Goal: Information Seeking & Learning: Learn about a topic

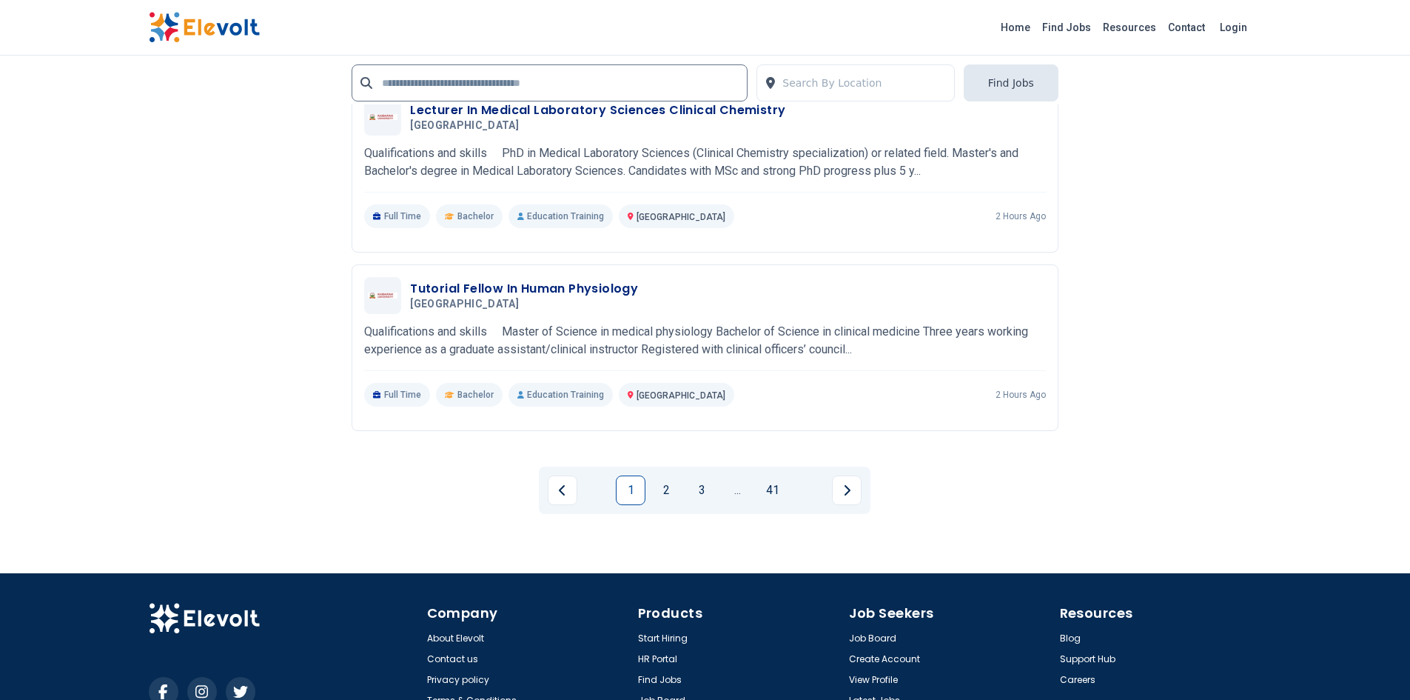
scroll to position [2817, 0]
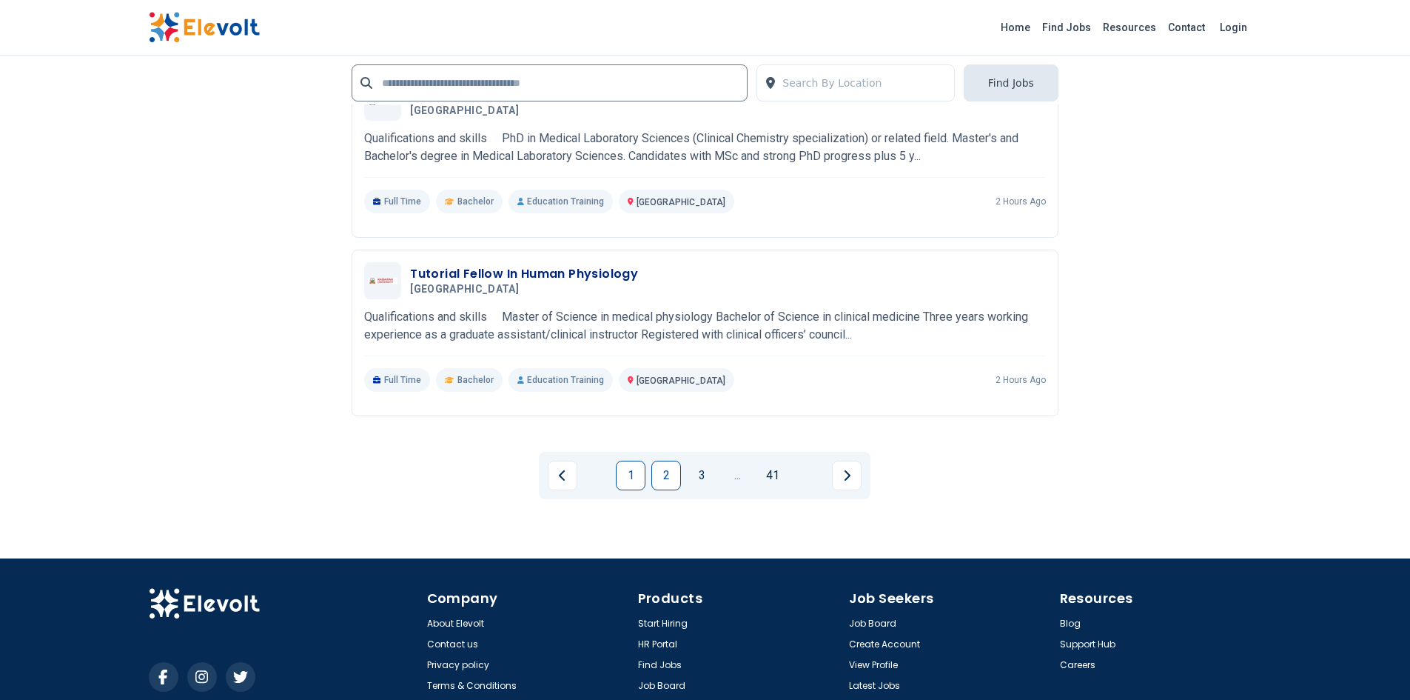
click at [674, 469] on link "2" at bounding box center [666, 475] width 30 height 30
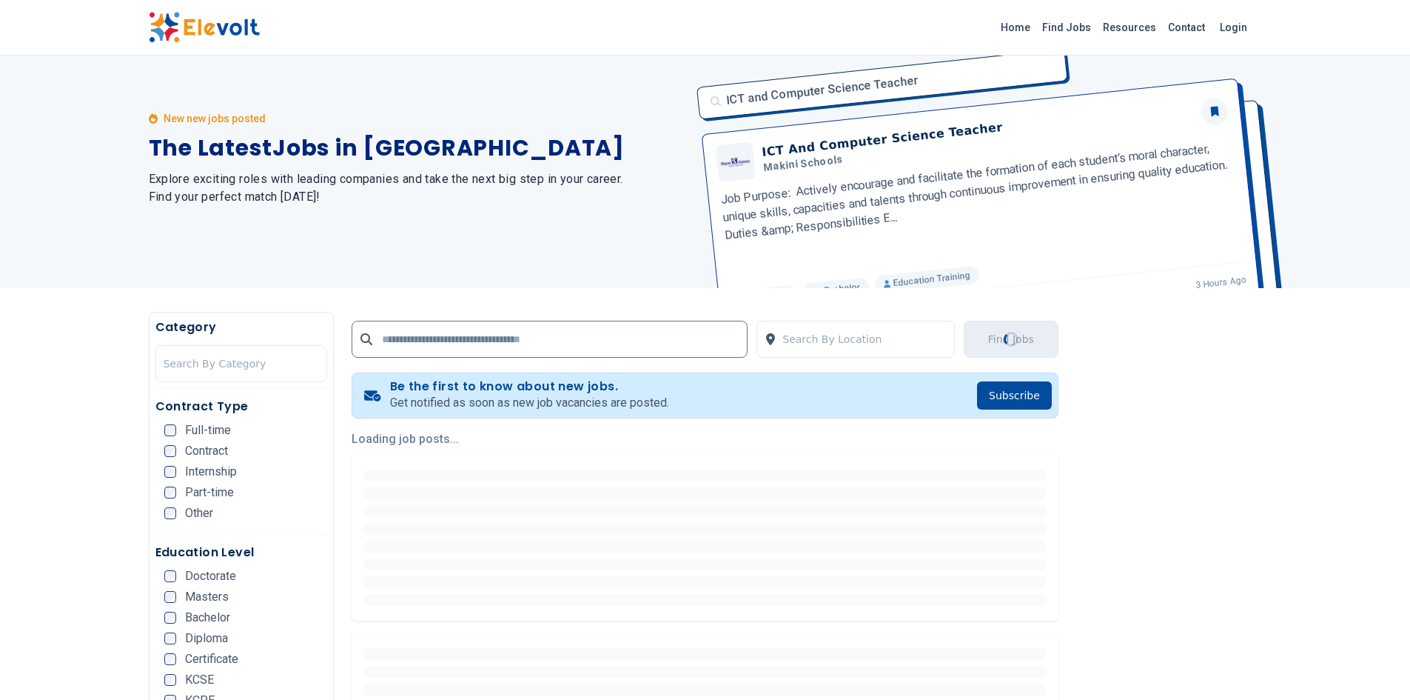
scroll to position [0, 0]
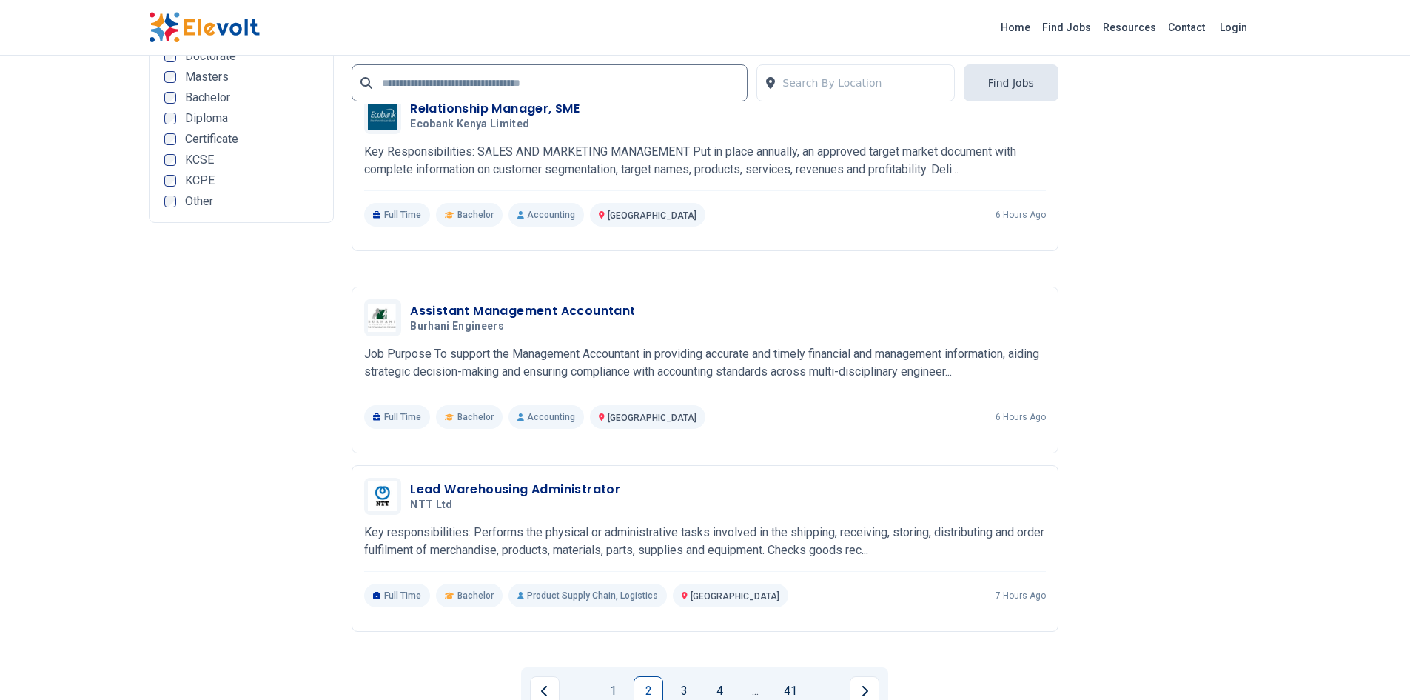
scroll to position [2598, 0]
click at [675, 697] on link "3" at bounding box center [684, 689] width 30 height 30
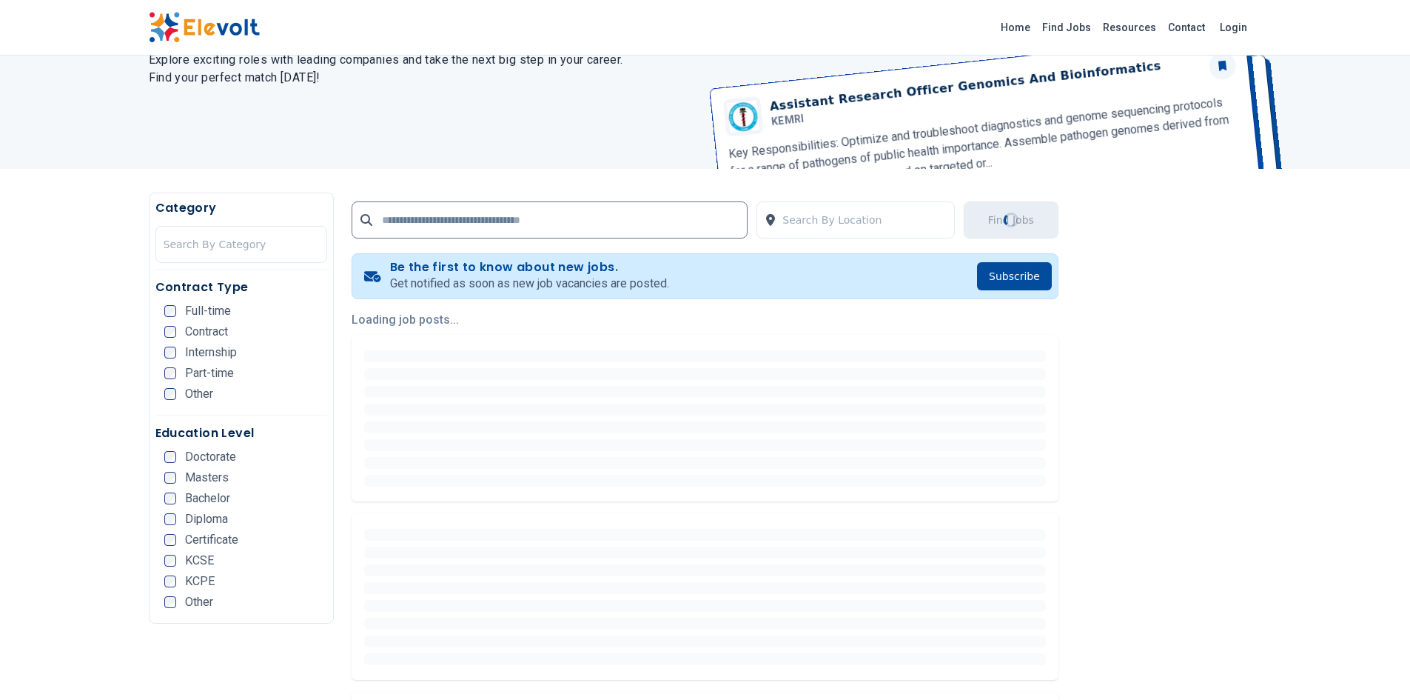
scroll to position [0, 0]
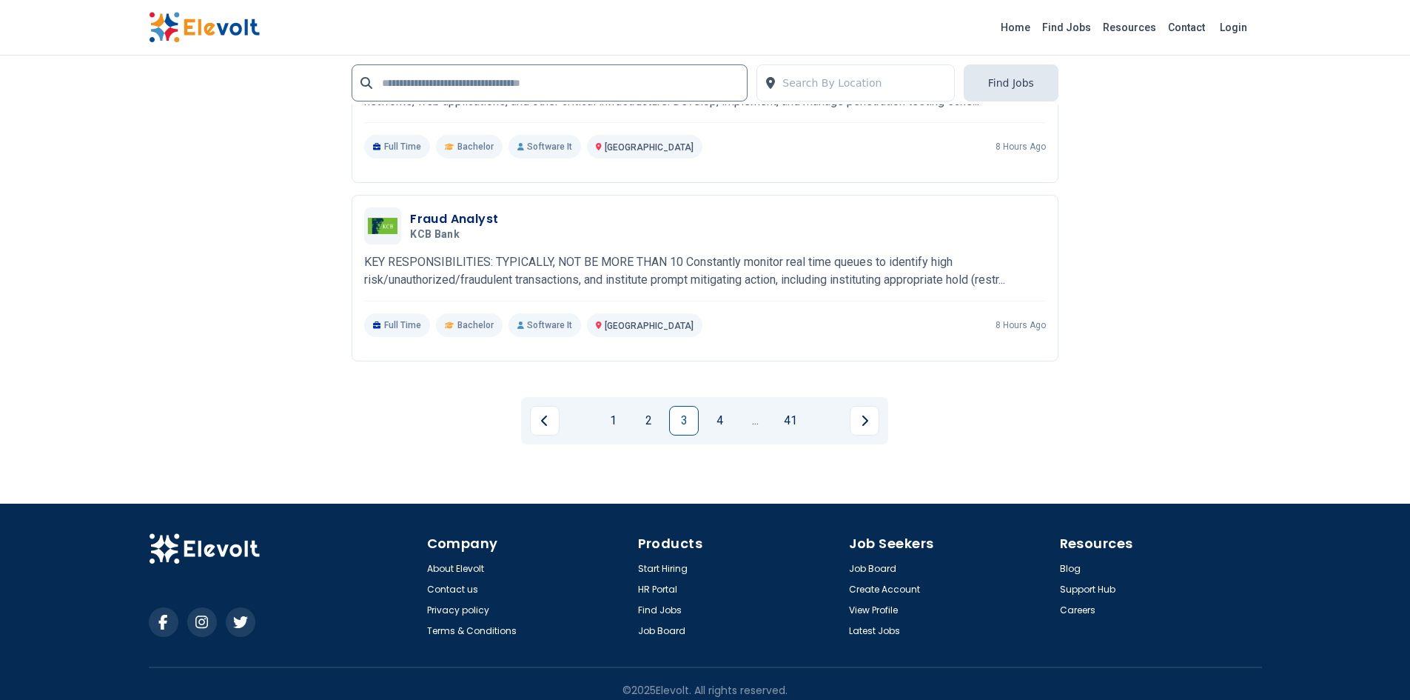
scroll to position [2873, 0]
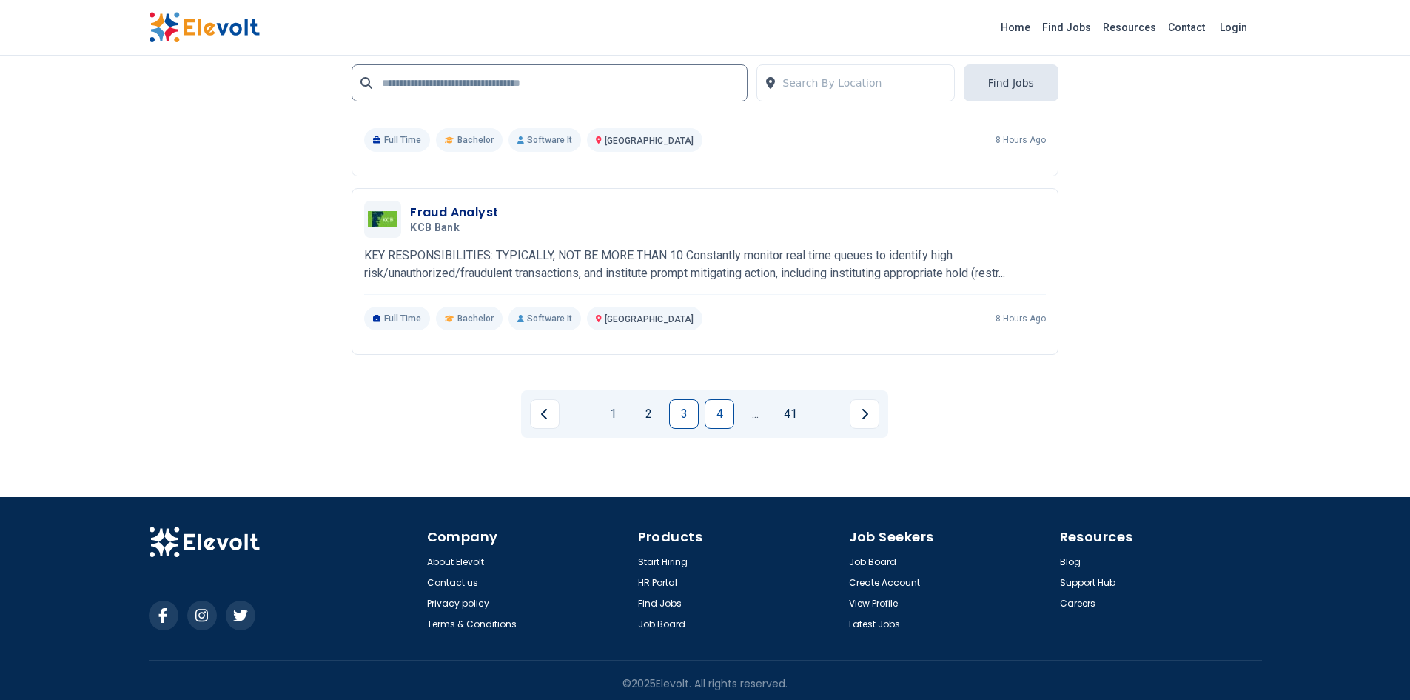
click at [724, 416] on link "4" at bounding box center [720, 414] width 30 height 30
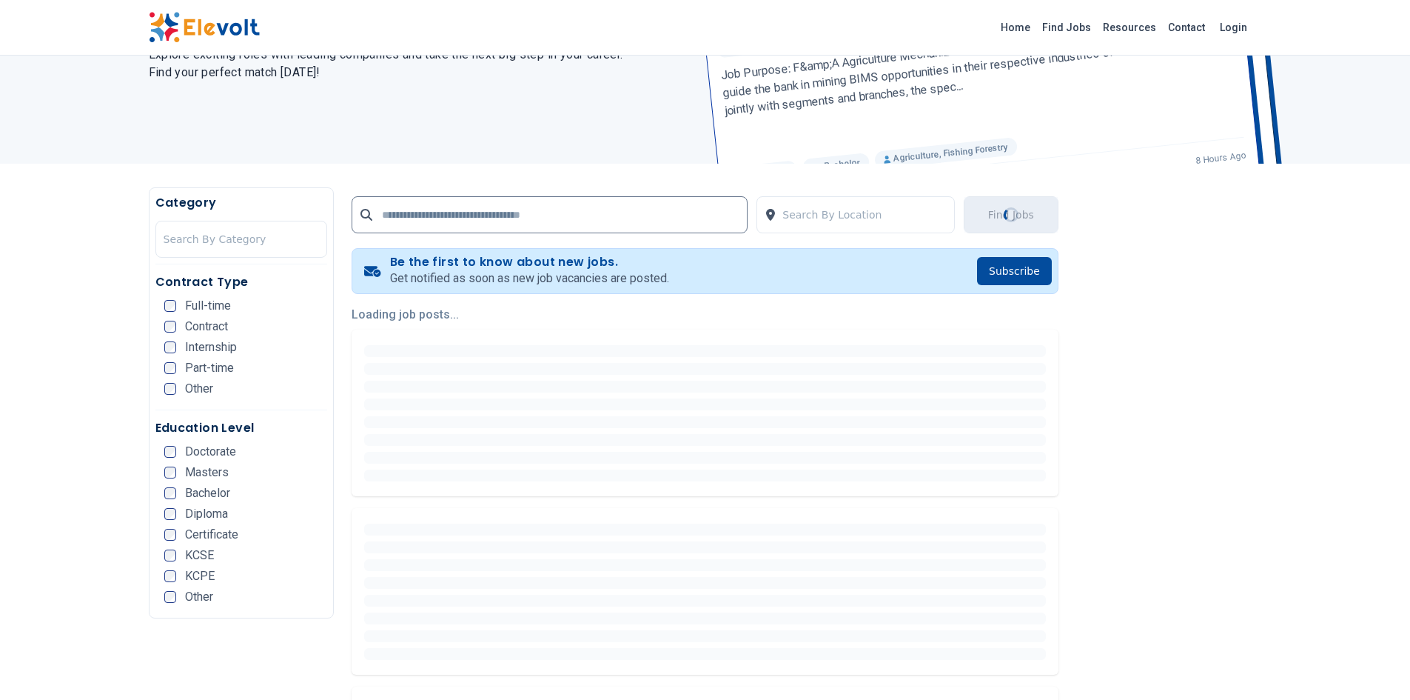
scroll to position [0, 0]
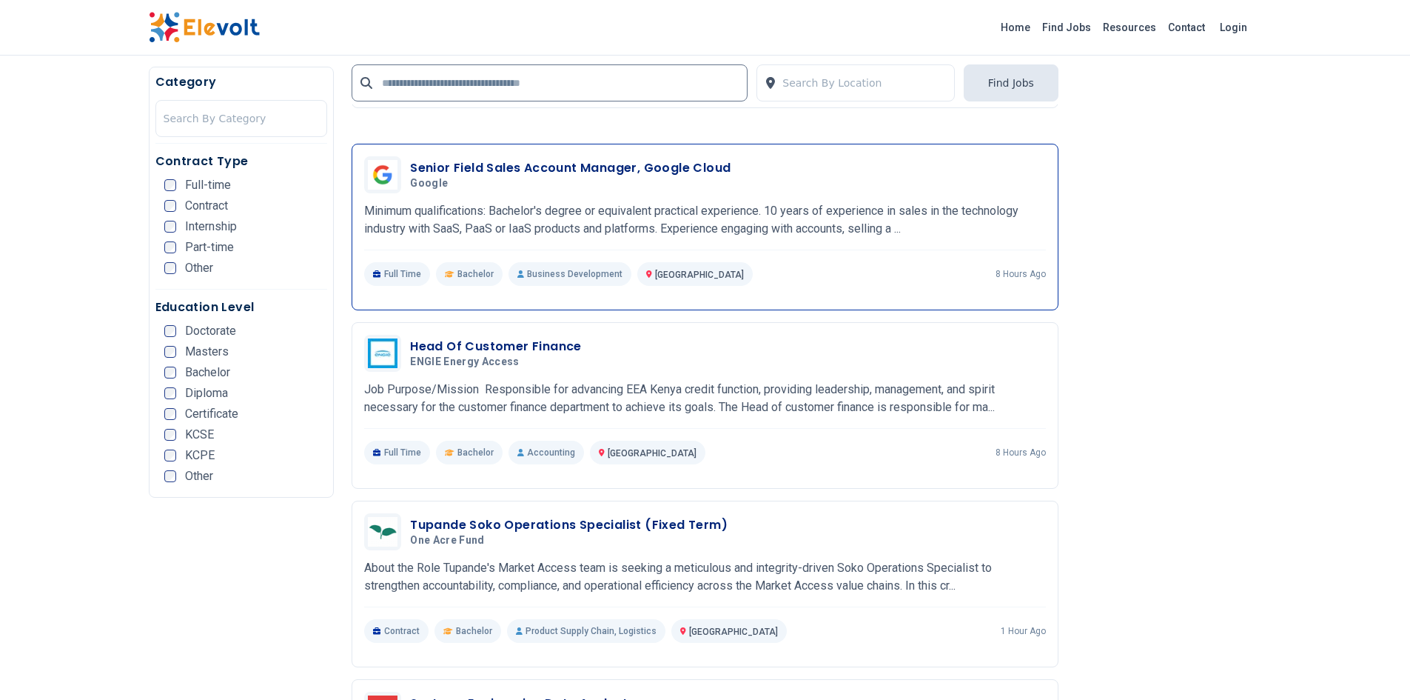
scroll to position [2015, 0]
click at [563, 155] on div "Senior Field Sales Account Manager, Google Cloud Google [DATE] [DATE]" at bounding box center [705, 173] width 682 height 37
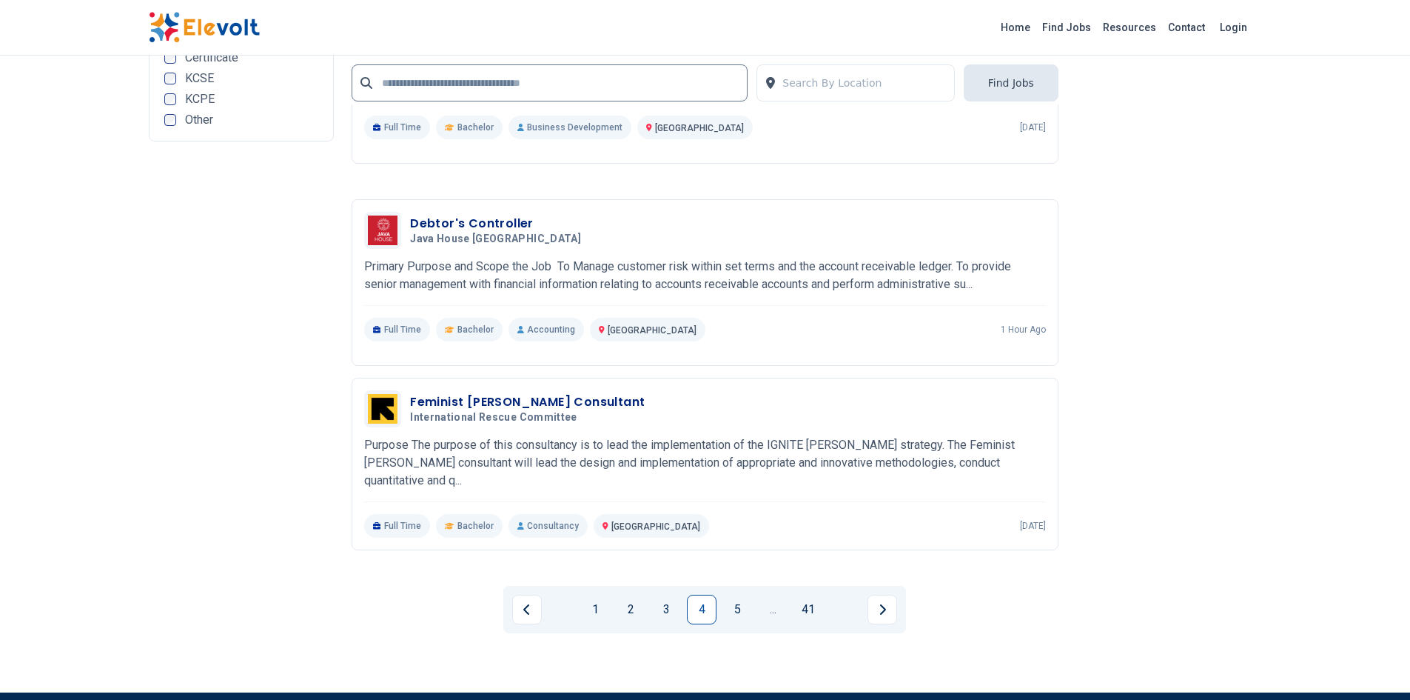
scroll to position [2700, 0]
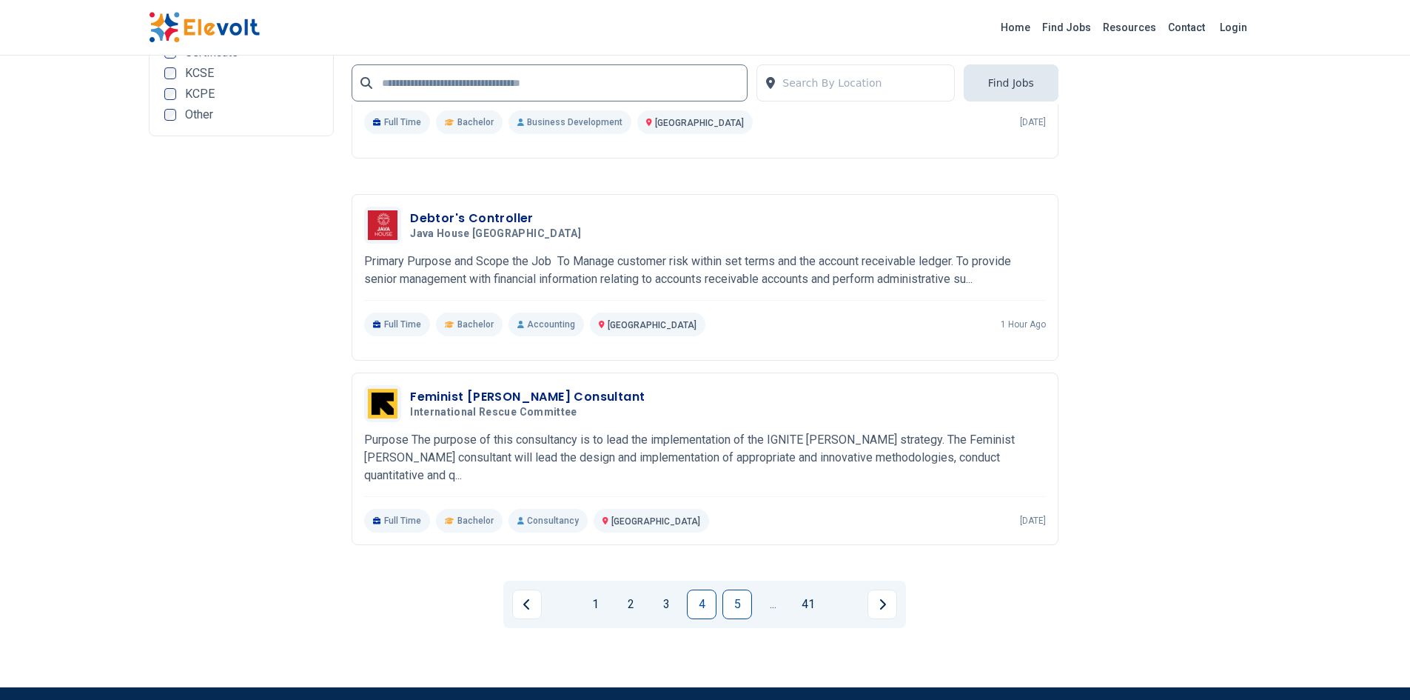
click at [731, 589] on link "5" at bounding box center [738, 604] width 30 height 30
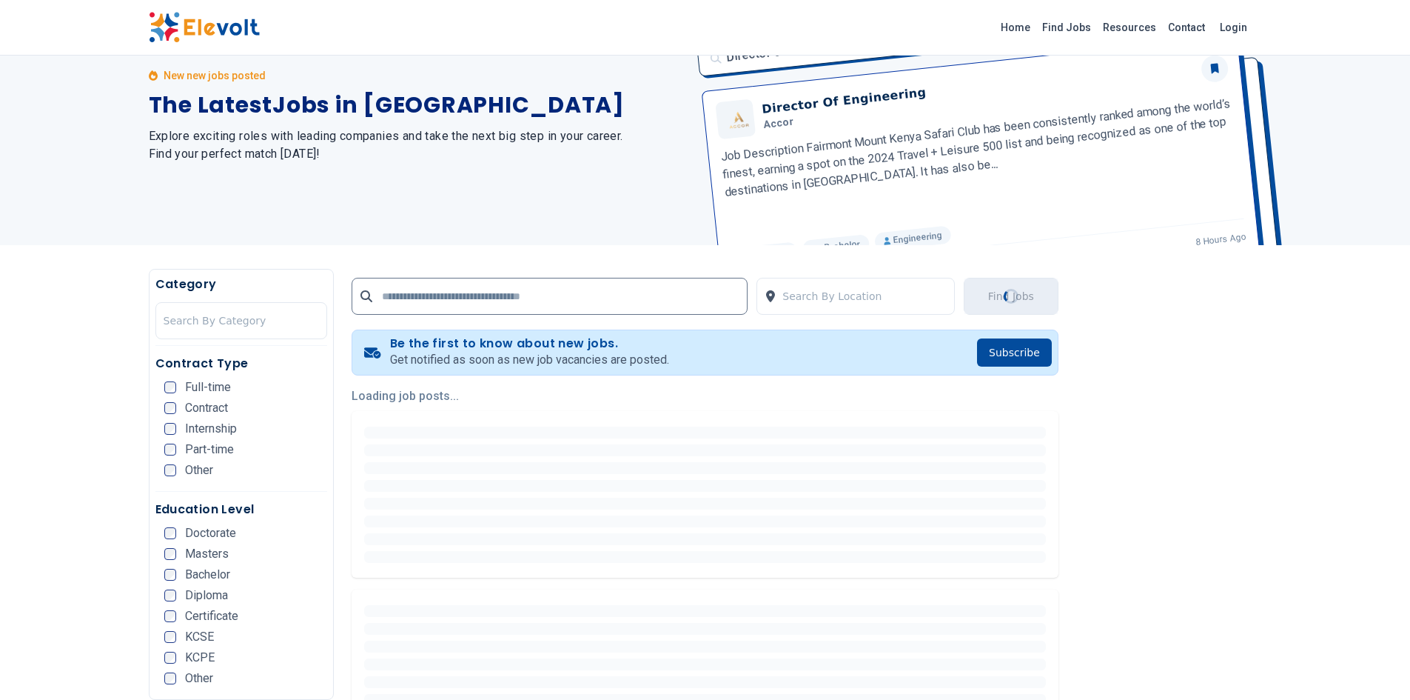
scroll to position [76, 0]
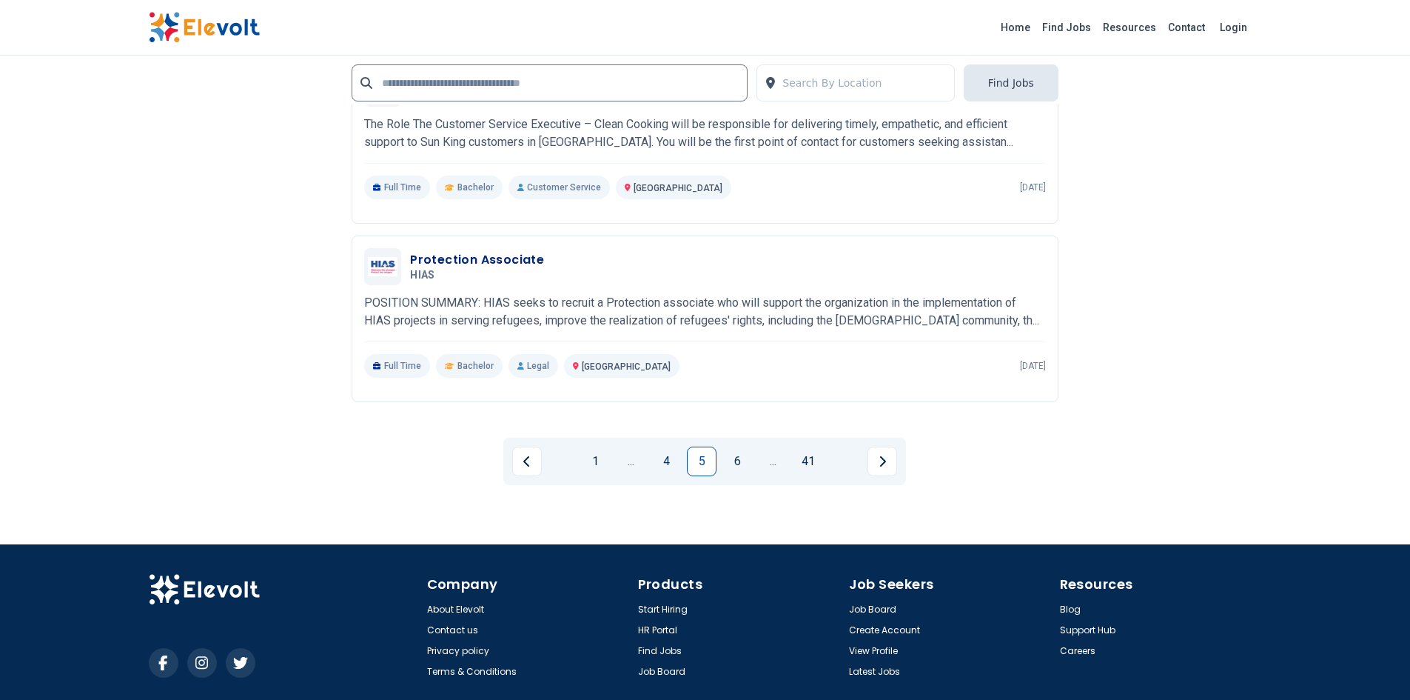
scroll to position [2879, 0]
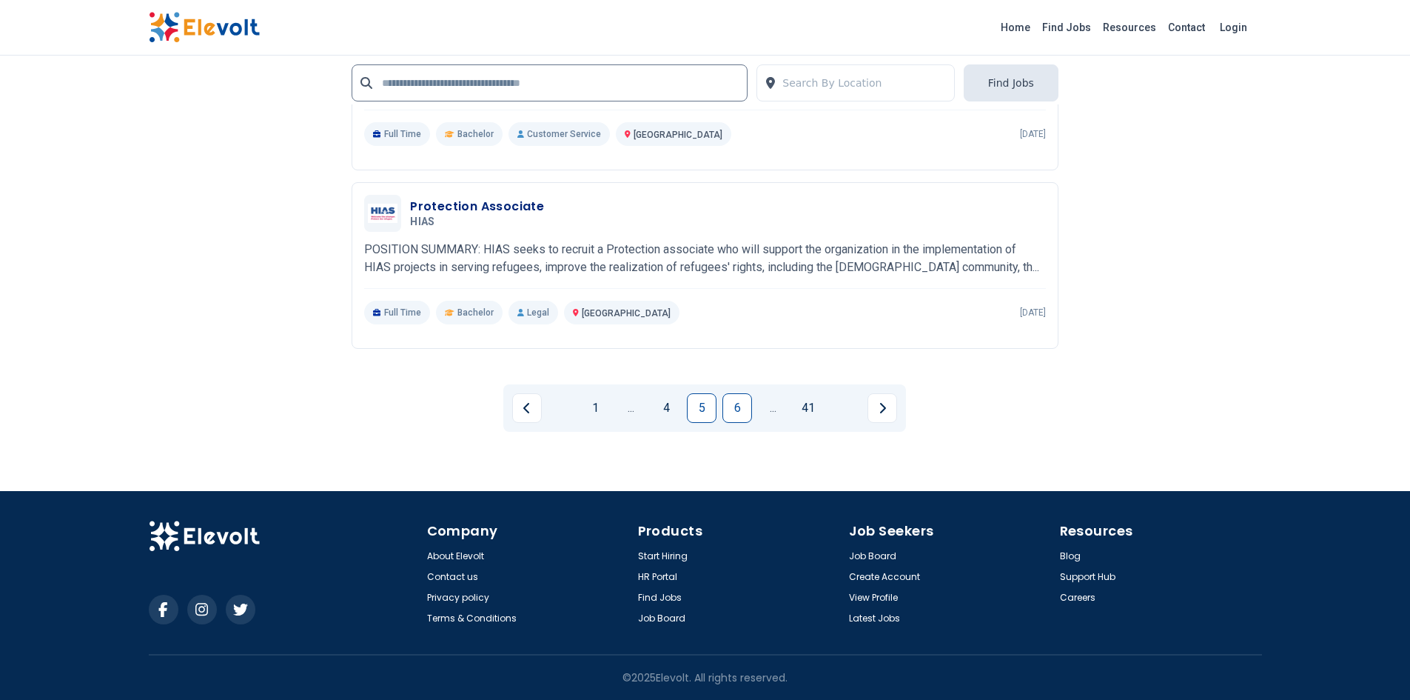
click at [734, 409] on link "6" at bounding box center [738, 408] width 30 height 30
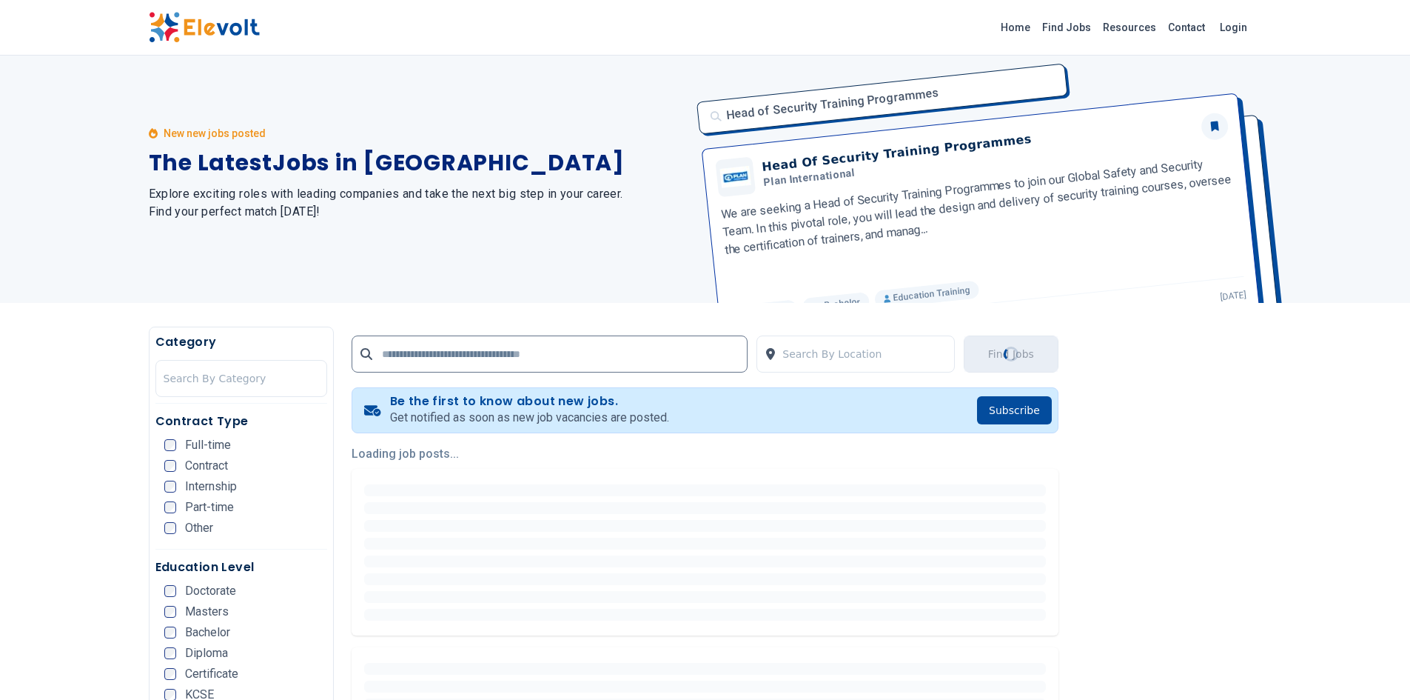
scroll to position [0, 0]
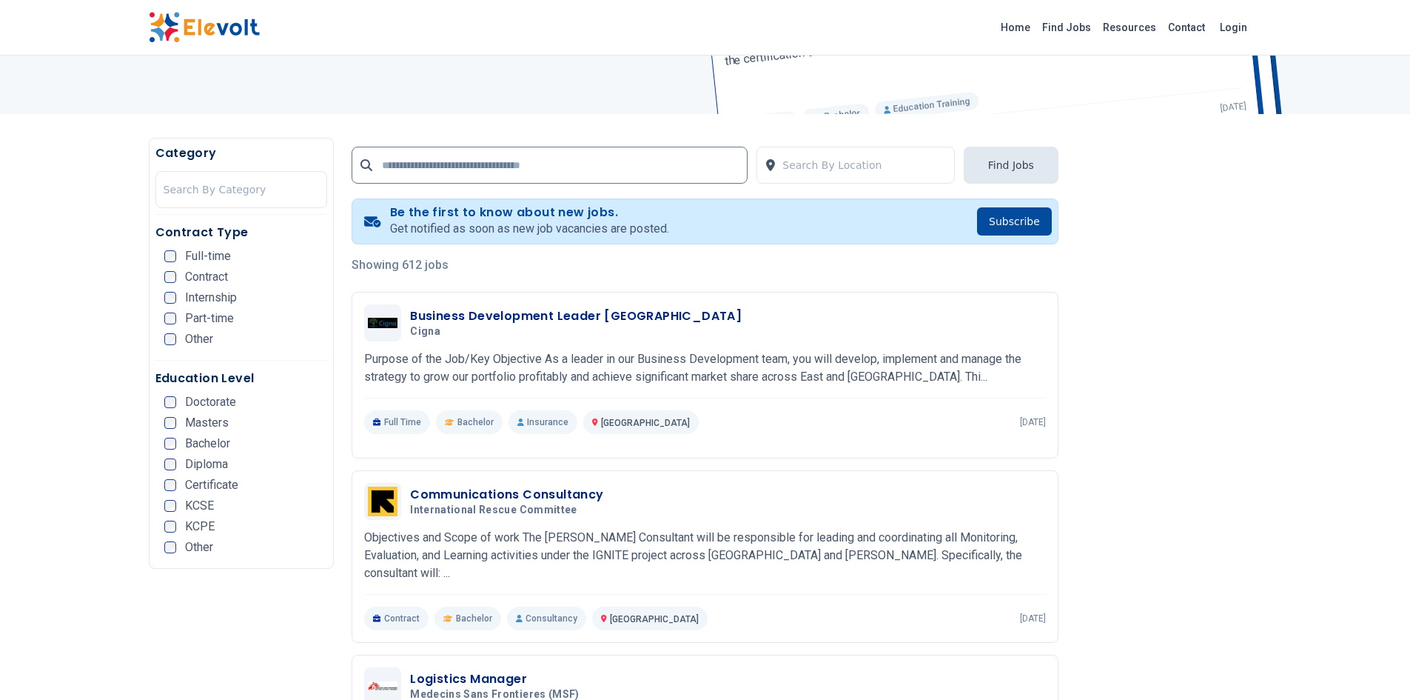
scroll to position [224, 0]
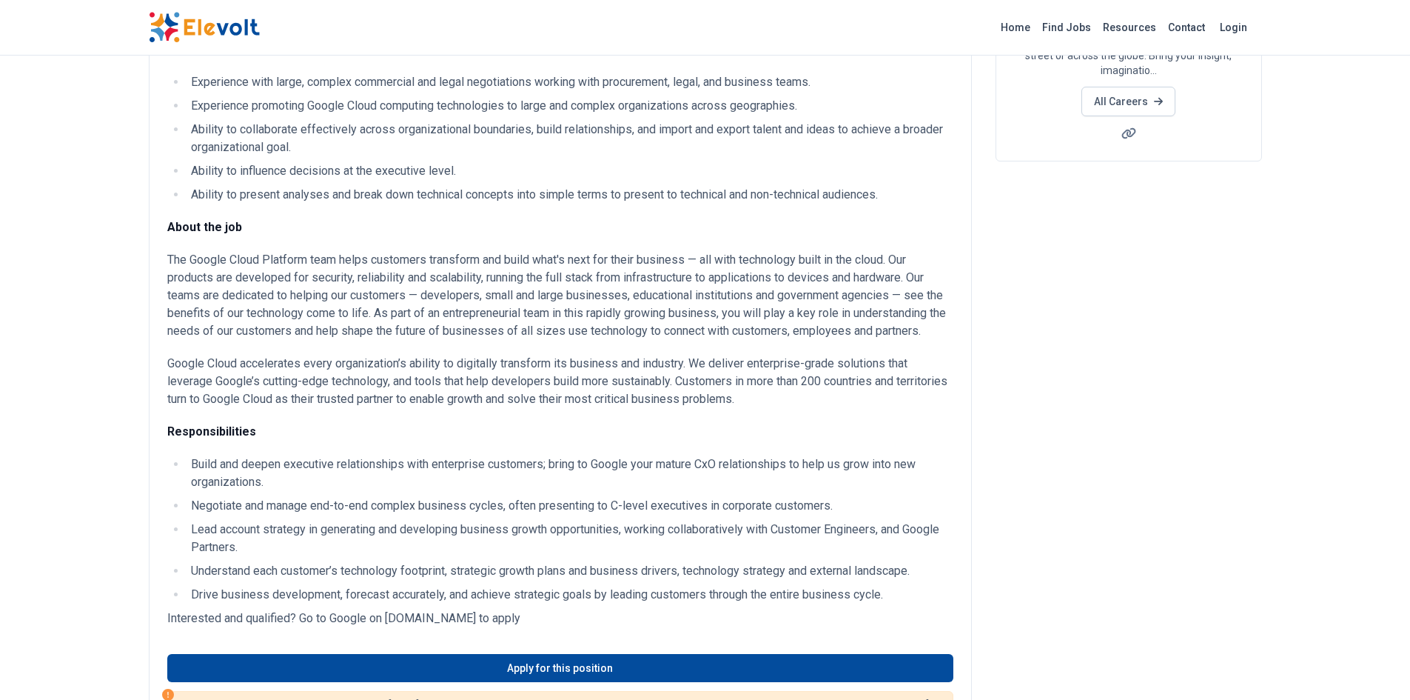
scroll to position [271, 0]
